Goal: Transaction & Acquisition: Purchase product/service

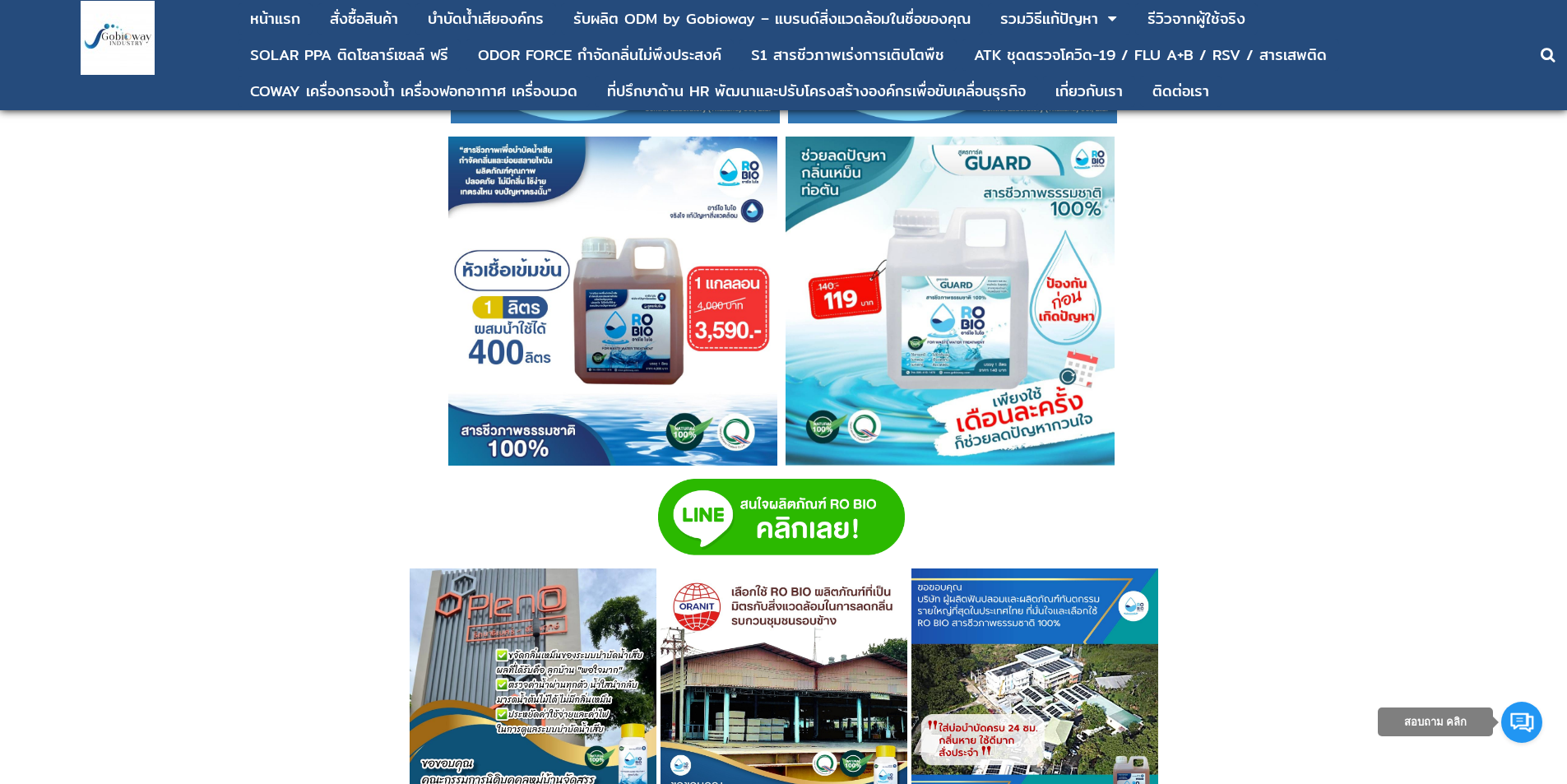
scroll to position [5016, 0]
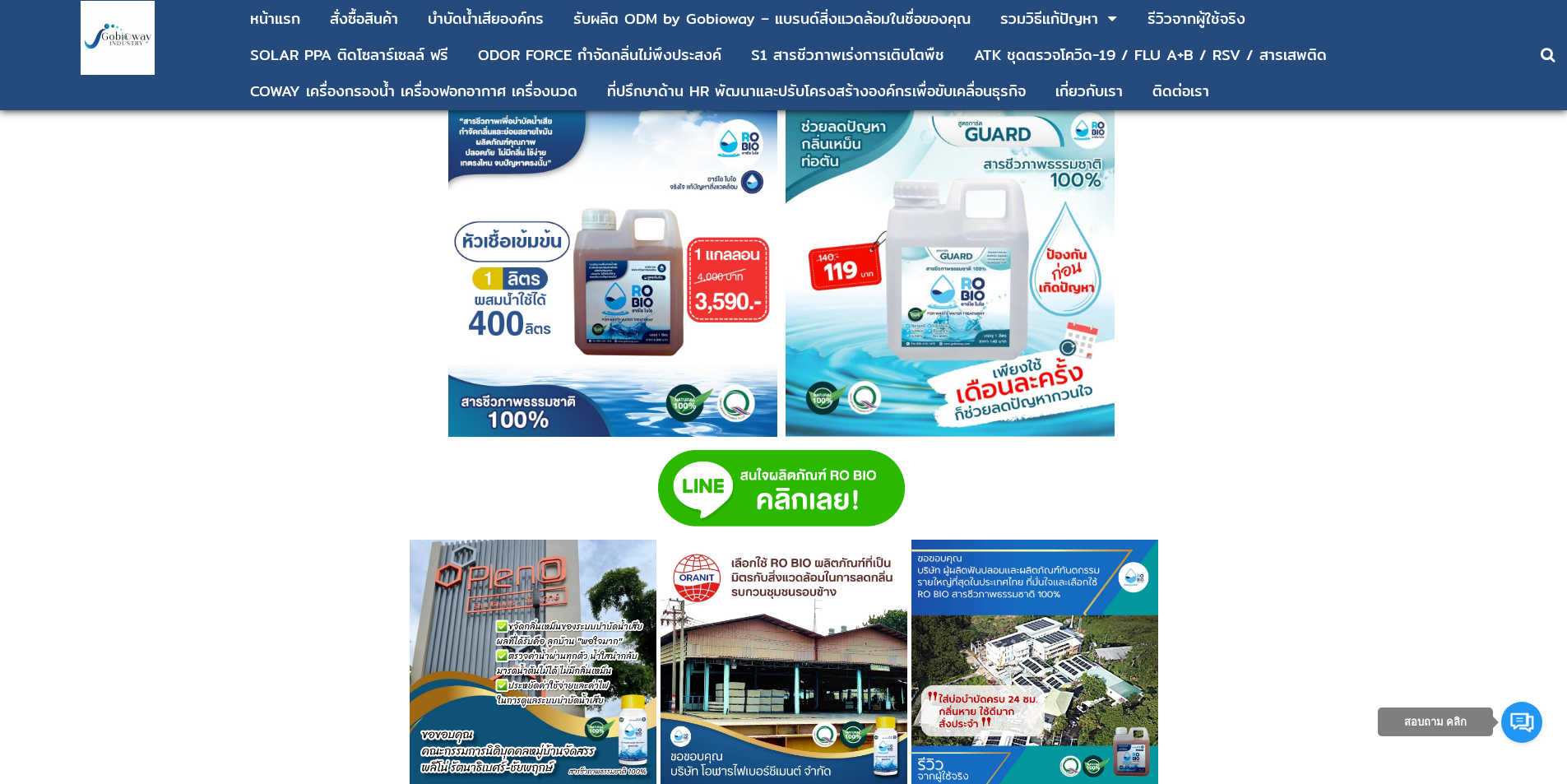
click at [958, 252] on img at bounding box center [950, 272] width 329 height 329
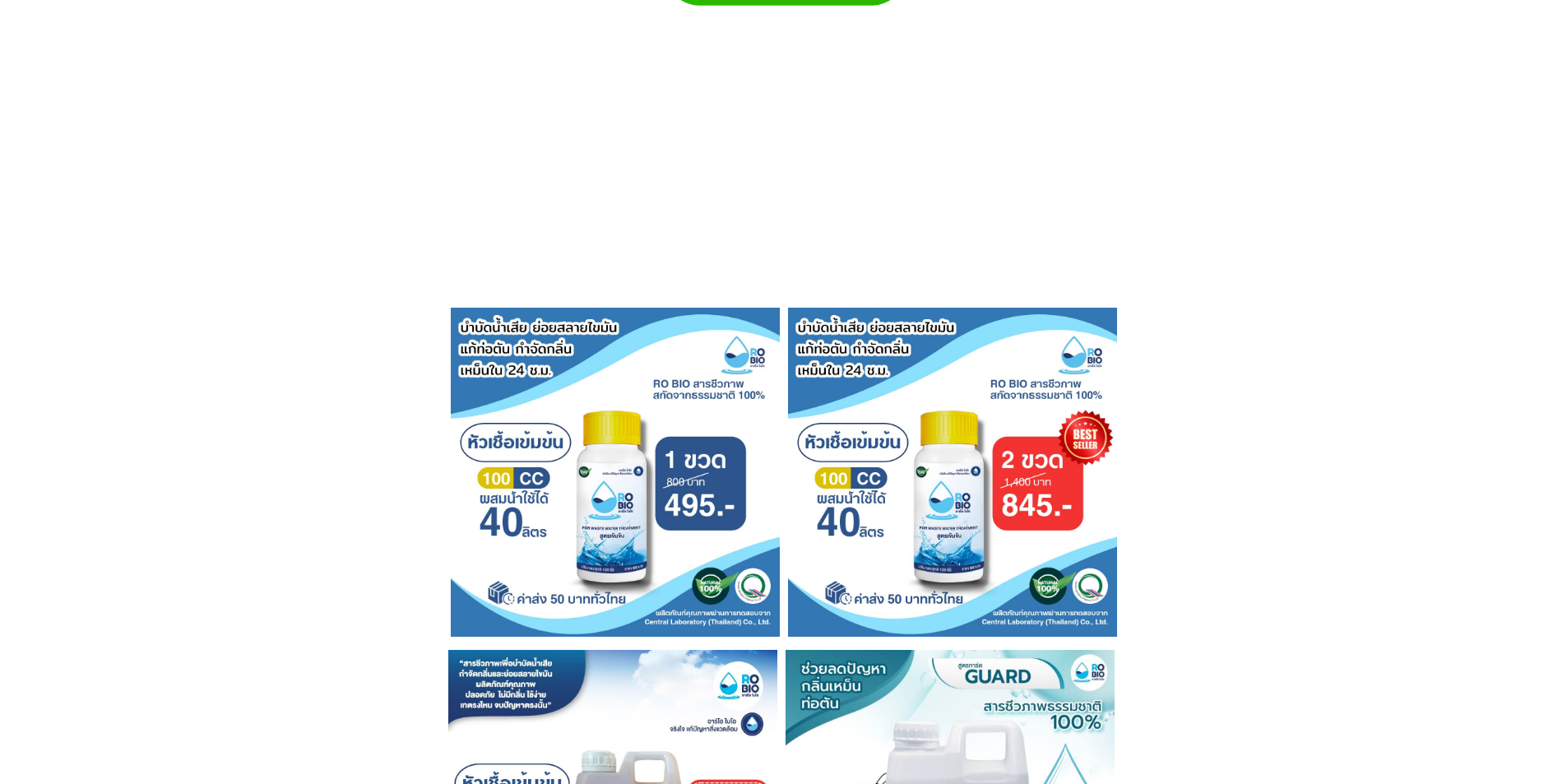
scroll to position [5016, 0]
